Goal: Task Accomplishment & Management: Complete application form

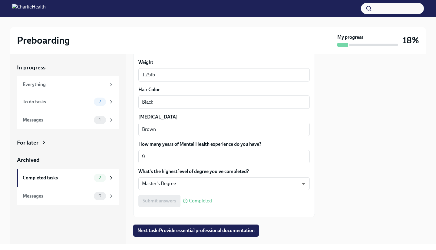
scroll to position [552, 0]
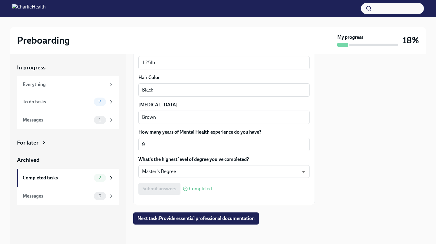
click at [160, 185] on div "Submit answers Completed" at bounding box center [223, 188] width 171 height 12
click at [187, 218] on span "Next task : Provide essential professional documentation" at bounding box center [195, 218] width 117 height 6
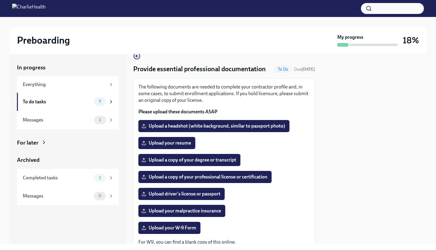
scroll to position [11, 0]
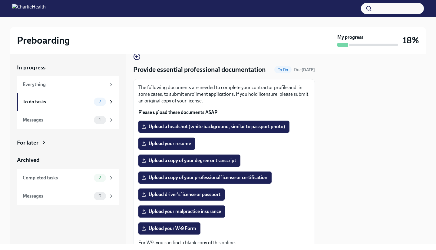
click at [174, 146] on span "Upload your resume" at bounding box center [166, 143] width 48 height 6
click at [0, 0] on input "Upload your resume" at bounding box center [0, 0] width 0 height 0
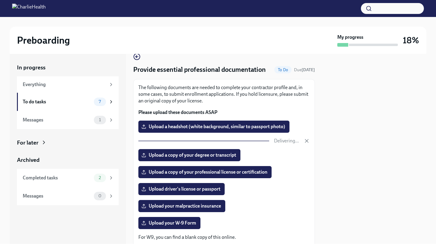
click at [199, 158] on span "Upload a copy of your degree or transcript" at bounding box center [188, 155] width 93 height 6
click at [0, 0] on input "Upload a copy of your degree or transcript" at bounding box center [0, 0] width 0 height 0
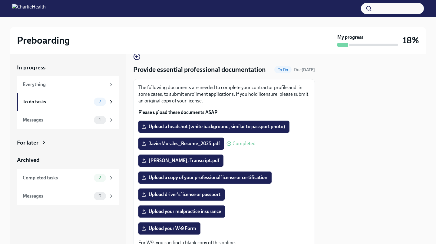
click at [223, 180] on span "Upload a copy of your professional license or certification" at bounding box center [204, 177] width 125 height 6
click at [0, 0] on input "Upload a copy of your professional license or certification" at bounding box center [0, 0] width 0 height 0
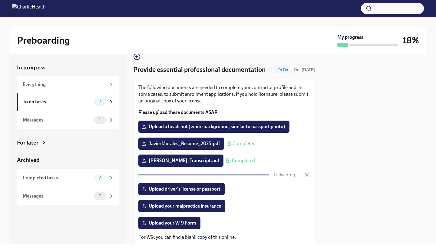
click at [168, 209] on span "Upload your malpractice insurance" at bounding box center [181, 206] width 78 height 6
click at [0, 0] on input "Upload your malpractice insurance" at bounding box center [0, 0] width 0 height 0
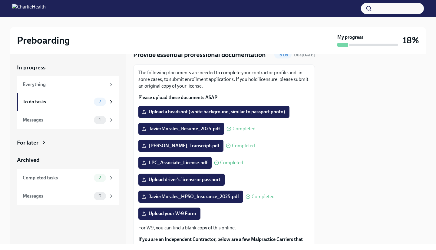
scroll to position [25, 0]
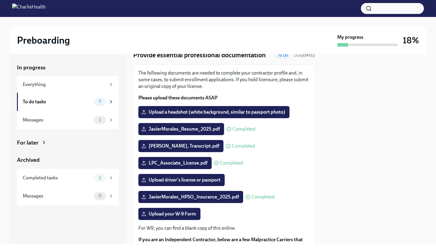
click at [207, 115] on span "Upload a headshot (white background, similar to passport photo)" at bounding box center [213, 112] width 142 height 6
click at [0, 0] on input "Upload a headshot (white background, similar to passport photo)" at bounding box center [0, 0] width 0 height 0
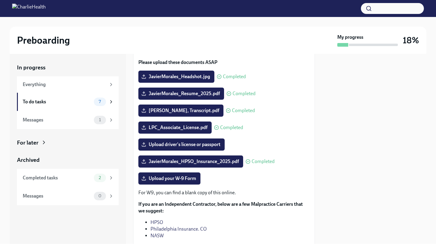
scroll to position [71, 0]
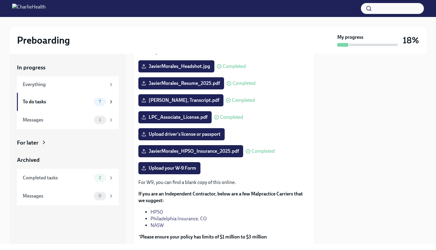
click at [208, 137] on span "Upload driver's license or passport" at bounding box center [181, 134] width 78 height 6
click at [0, 0] on input "Upload driver's license or passport" at bounding box center [0, 0] width 0 height 0
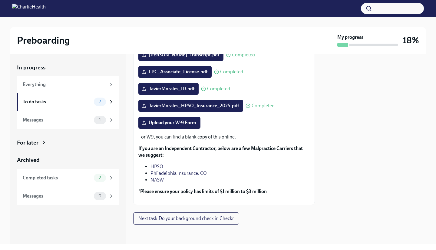
scroll to position [125, 0]
click at [103, 114] on div "Messages 1" at bounding box center [68, 120] width 102 height 18
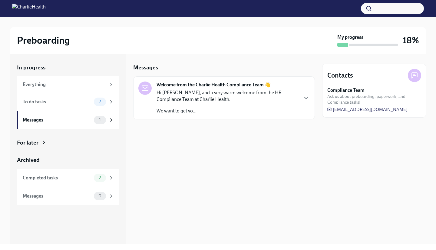
click at [242, 105] on div "Hi [PERSON_NAME], and a very warm welcome from the HR Compliance Team at Charli…" at bounding box center [226, 101] width 141 height 25
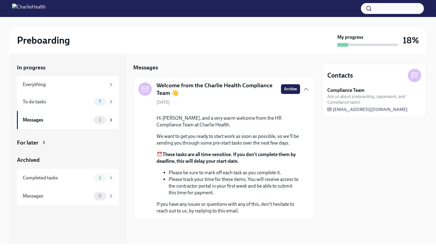
scroll to position [41, 0]
click at [67, 103] on div "To do tasks" at bounding box center [57, 101] width 69 height 7
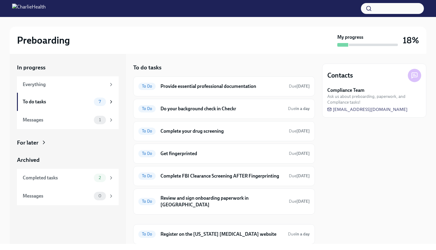
click at [201, 107] on h6 "Do your background check in Checkr" at bounding box center [221, 108] width 123 height 7
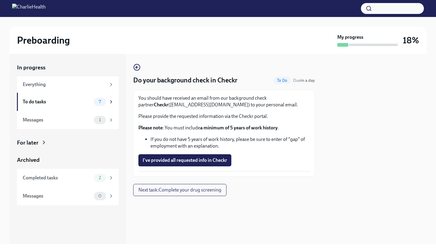
click at [180, 157] on span "I've provided all requested info in Checkr" at bounding box center [184, 160] width 84 height 6
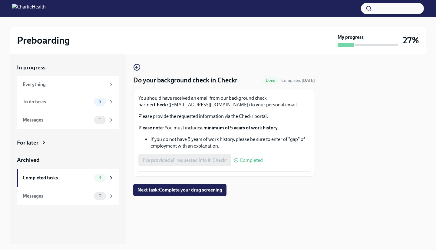
click at [61, 100] on div "To do tasks" at bounding box center [57, 101] width 69 height 7
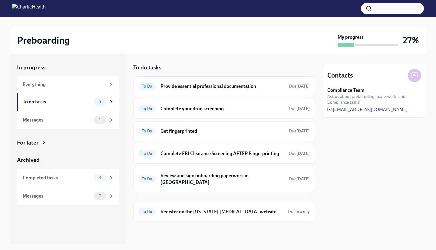
click at [190, 83] on h6 "Provide essential professional documentation" at bounding box center [221, 86] width 123 height 7
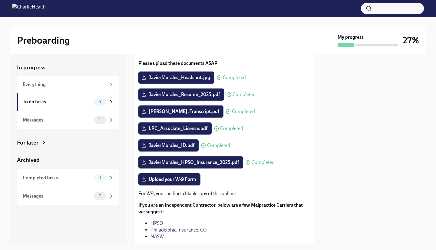
scroll to position [59, 0]
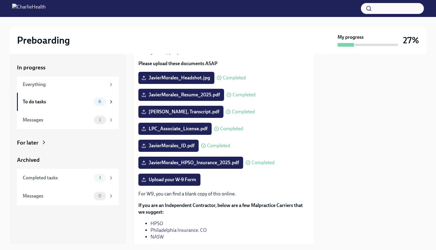
click at [62, 103] on div "To do tasks" at bounding box center [57, 101] width 69 height 7
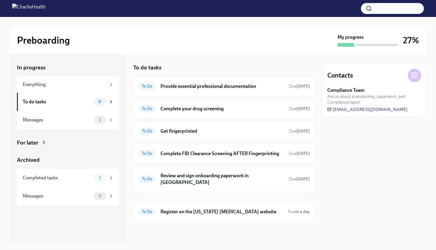
click at [198, 129] on h6 "Get fingerprinted" at bounding box center [221, 131] width 123 height 7
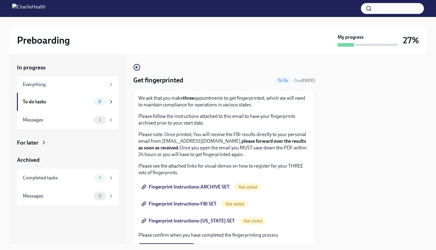
click at [94, 117] on div "1" at bounding box center [104, 120] width 20 height 8
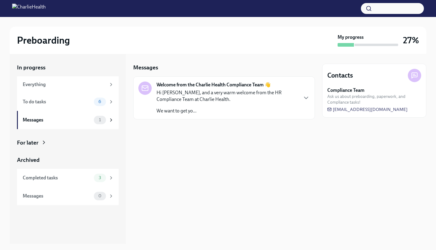
click at [200, 105] on div "Hi [PERSON_NAME], and a very warm welcome from the HR Compliance Team at Charli…" at bounding box center [226, 101] width 141 height 25
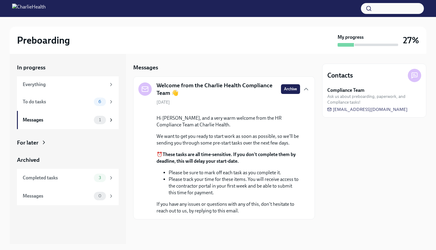
scroll to position [41, 0]
click at [55, 99] on div "To do tasks" at bounding box center [57, 101] width 69 height 7
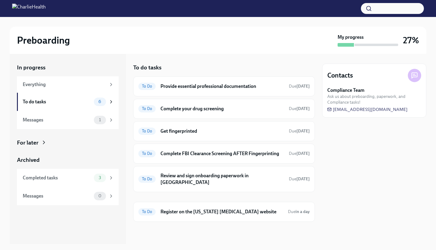
click at [202, 176] on h6 "Review and sign onboarding paperwork in [GEOGRAPHIC_DATA]" at bounding box center [221, 178] width 123 height 13
